Goal: Navigation & Orientation: Find specific page/section

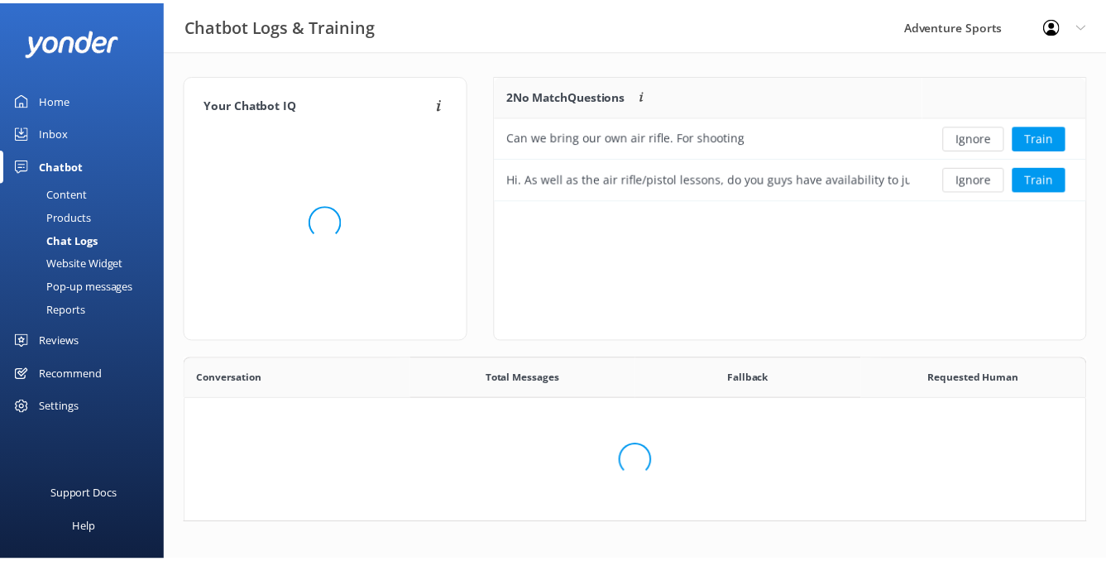
scroll to position [113, 577]
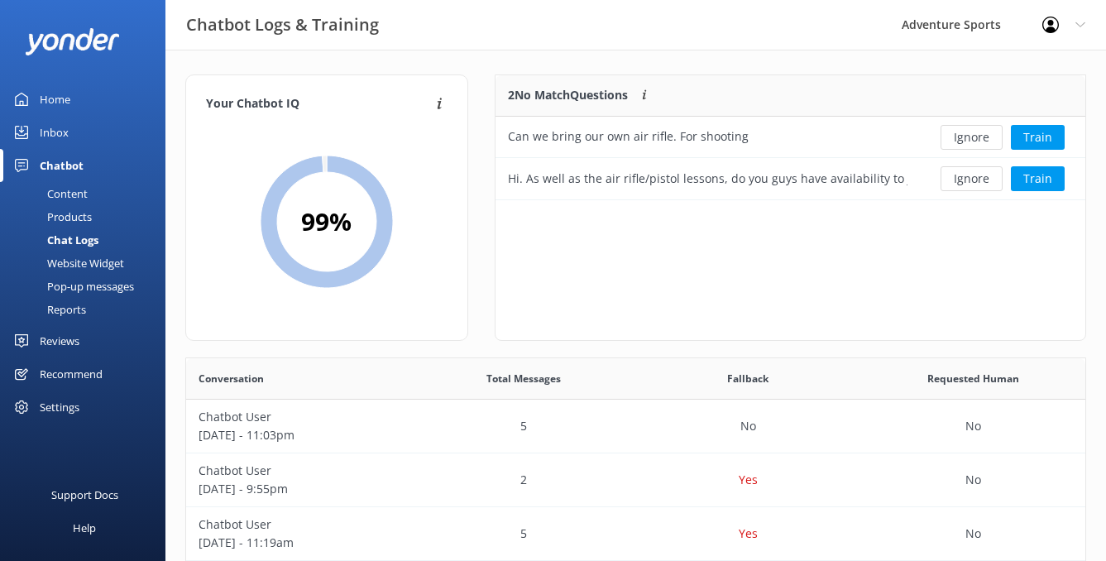
click at [49, 103] on div "Home" at bounding box center [55, 99] width 31 height 33
